Goal: Use online tool/utility: Utilize a website feature to perform a specific function

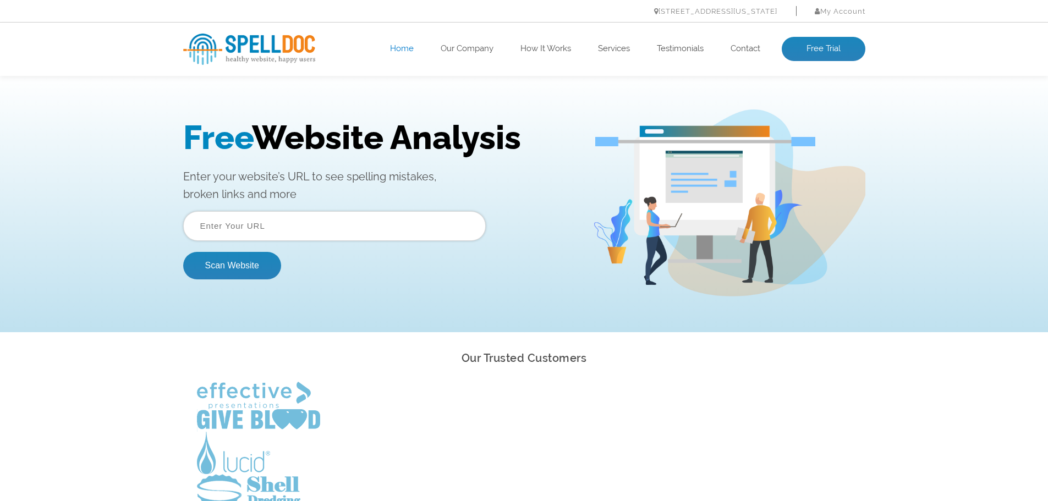
click at [327, 228] on input "text" at bounding box center [334, 226] width 303 height 30
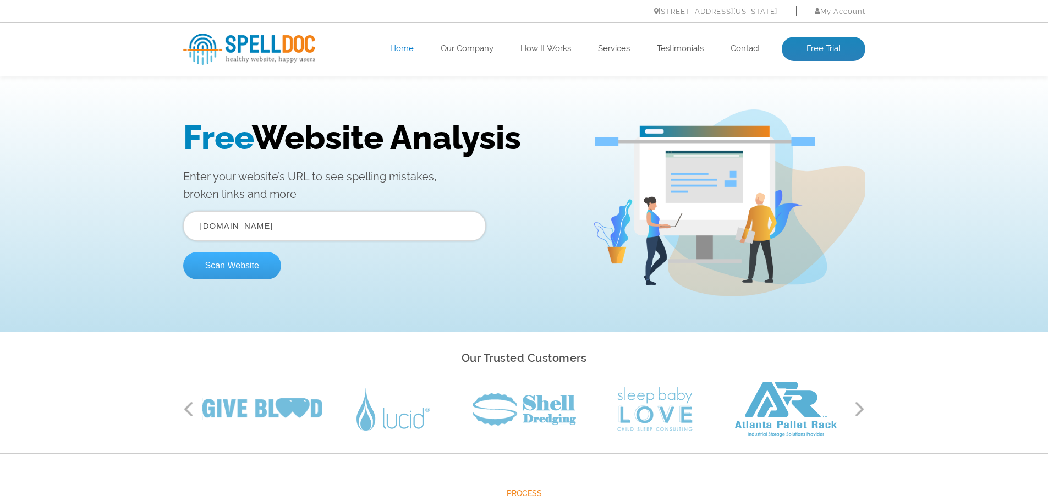
type input "[DOMAIN_NAME]"
click at [230, 266] on button "Scan Website" at bounding box center [232, 266] width 98 height 28
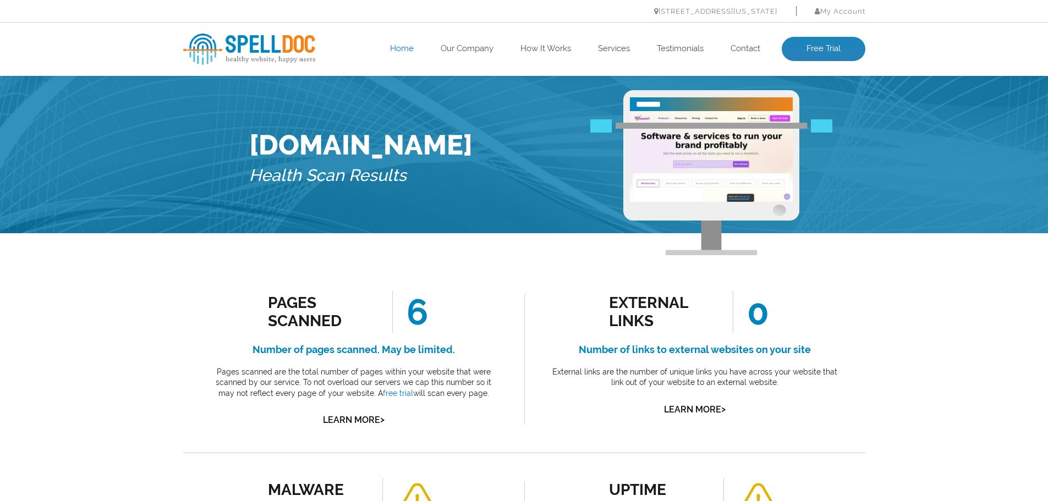
click at [393, 48] on link "Home" at bounding box center [402, 48] width 24 height 11
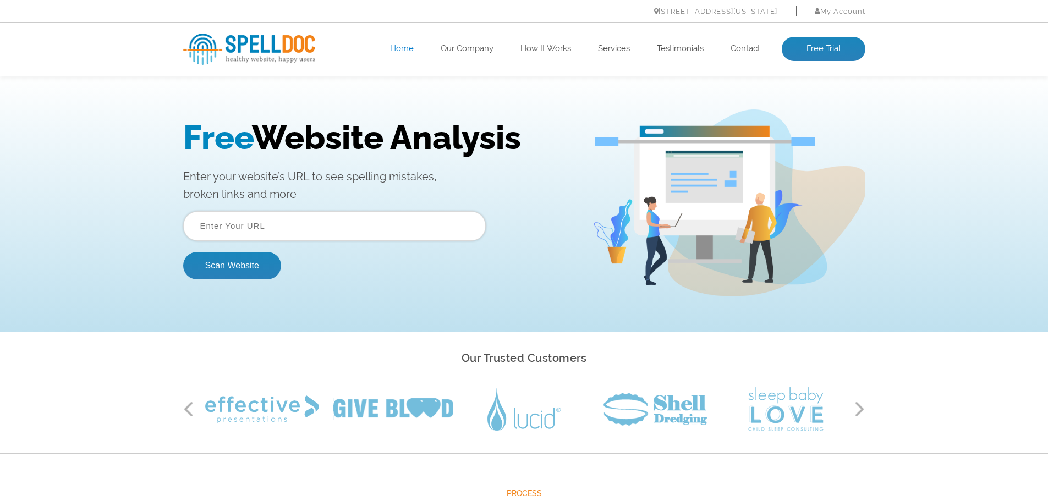
click at [289, 222] on input "text" at bounding box center [334, 226] width 303 height 30
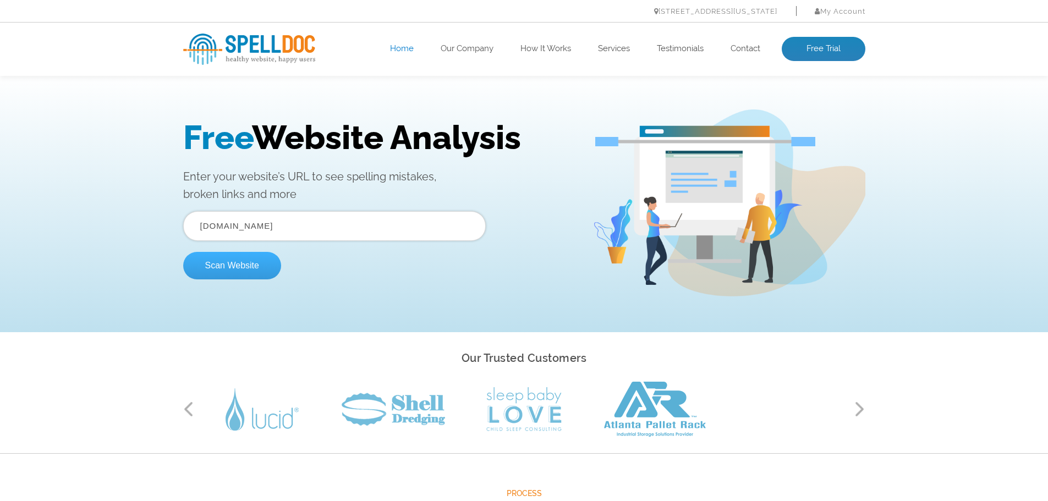
type input "www.massmobileapps.com"
click at [249, 261] on button "Scan Website" at bounding box center [232, 266] width 98 height 28
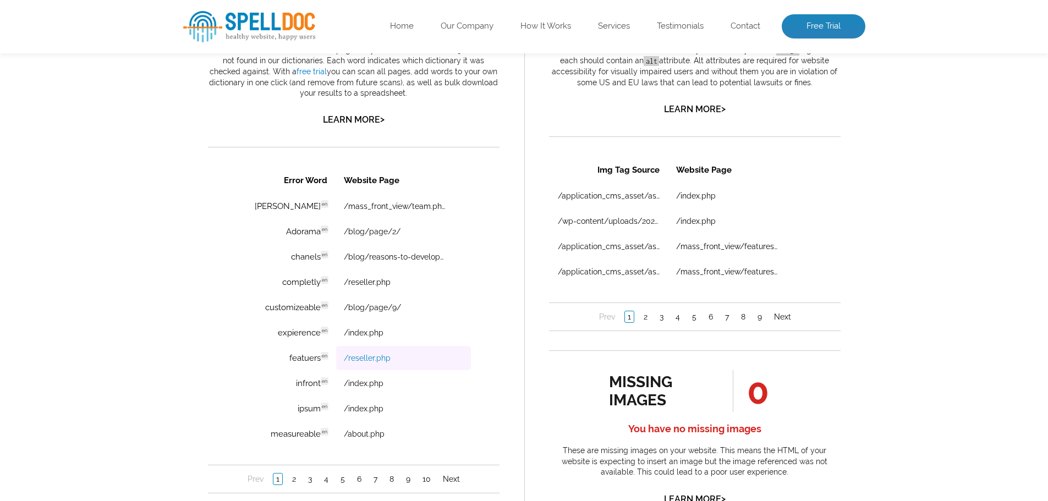
scroll to position [715, 0]
